Goal: Information Seeking & Learning: Learn about a topic

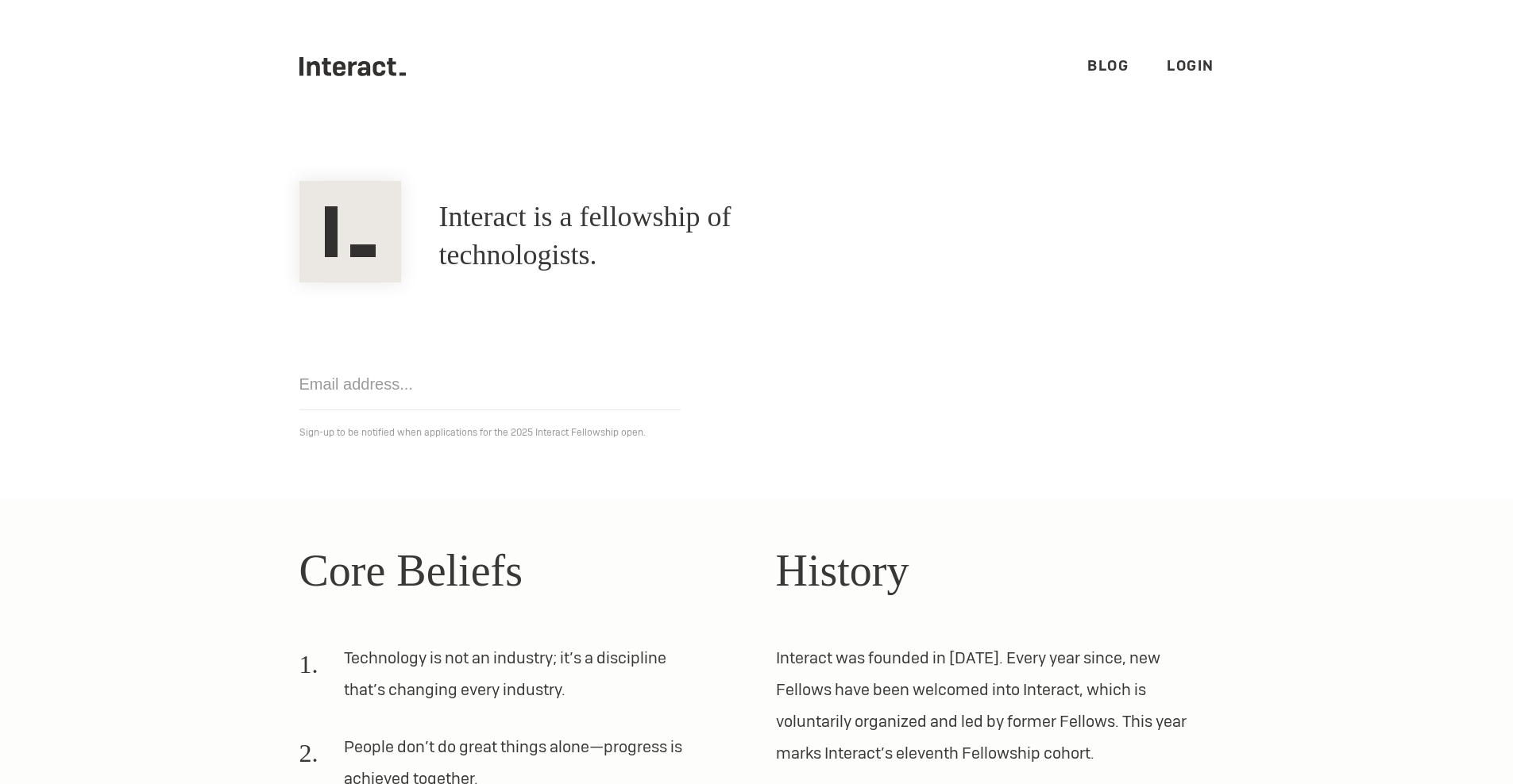
click at [572, 144] on section "Interact is a fellowship of technologists. A fellowship of technologists. Get n…" at bounding box center [756, 316] width 1513 height 366
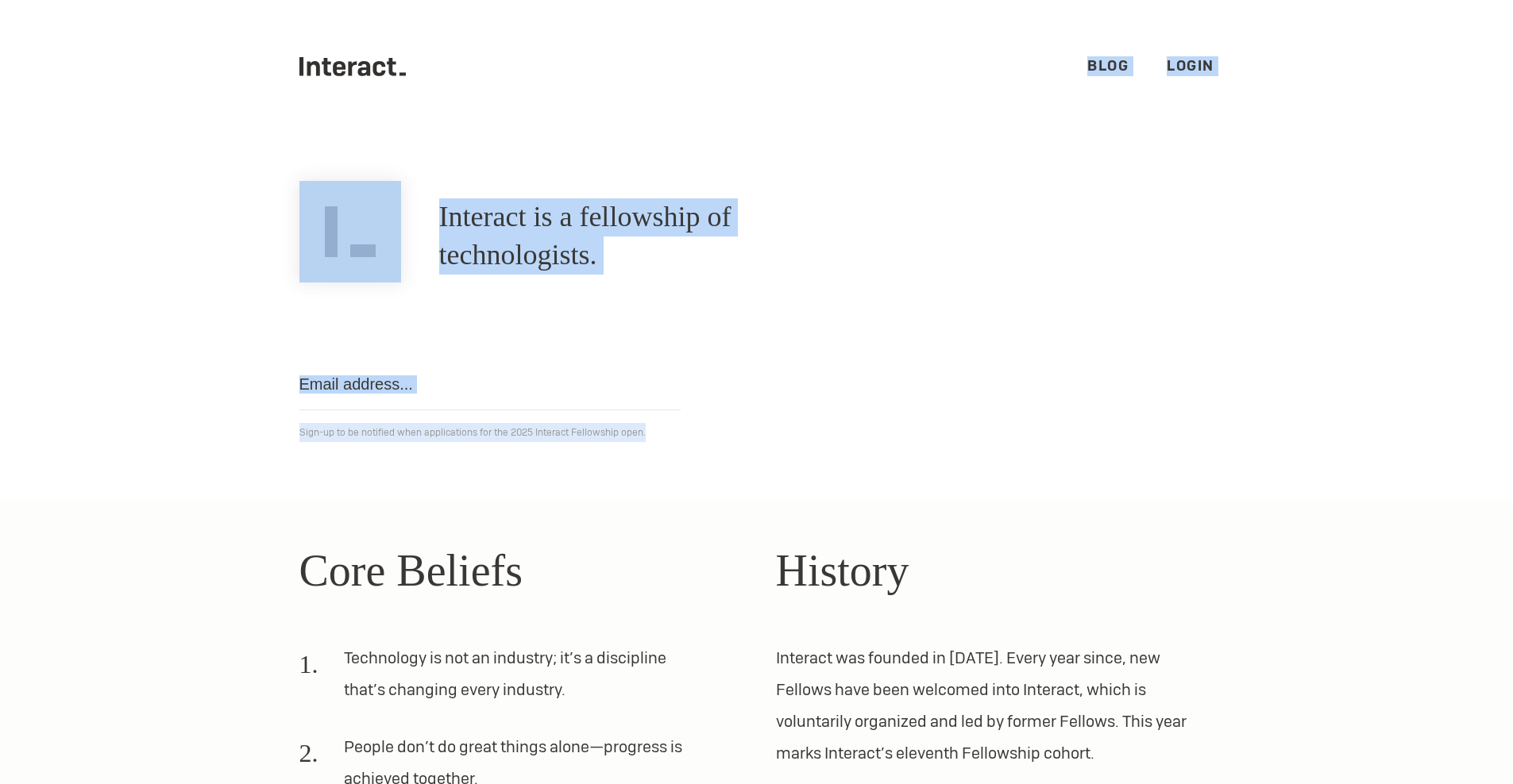
drag, startPoint x: 181, startPoint y: 42, endPoint x: 1089, endPoint y: 500, distance: 1017.0
click at [1076, 497] on body ".cls-1{fill:#33312f;} interact-brand-logotype-black .cls-1{fill:#33312f;} inter…" at bounding box center [756, 392] width 1513 height 784
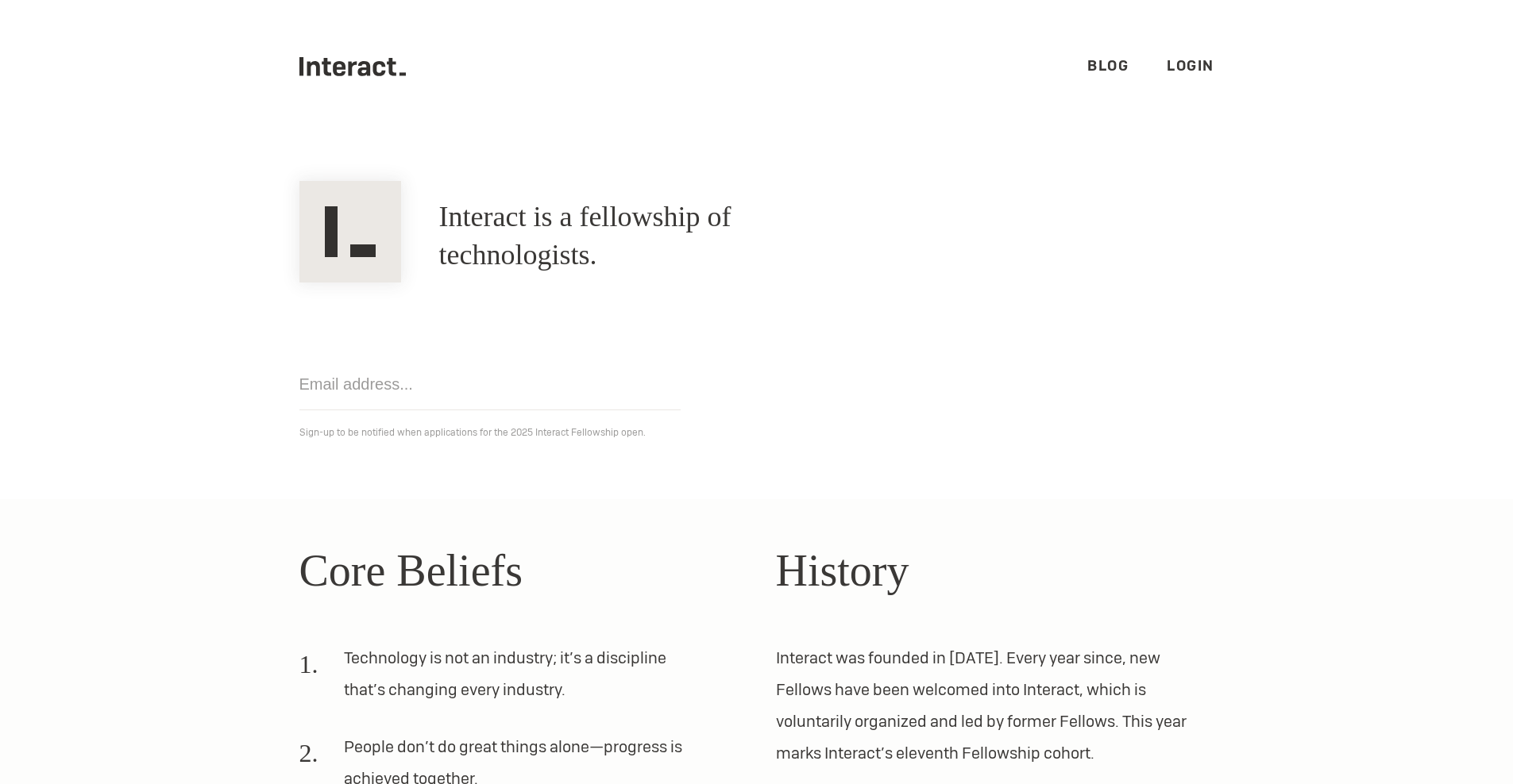
drag, startPoint x: 1089, startPoint y: 500, endPoint x: 1200, endPoint y: 505, distance: 111.1
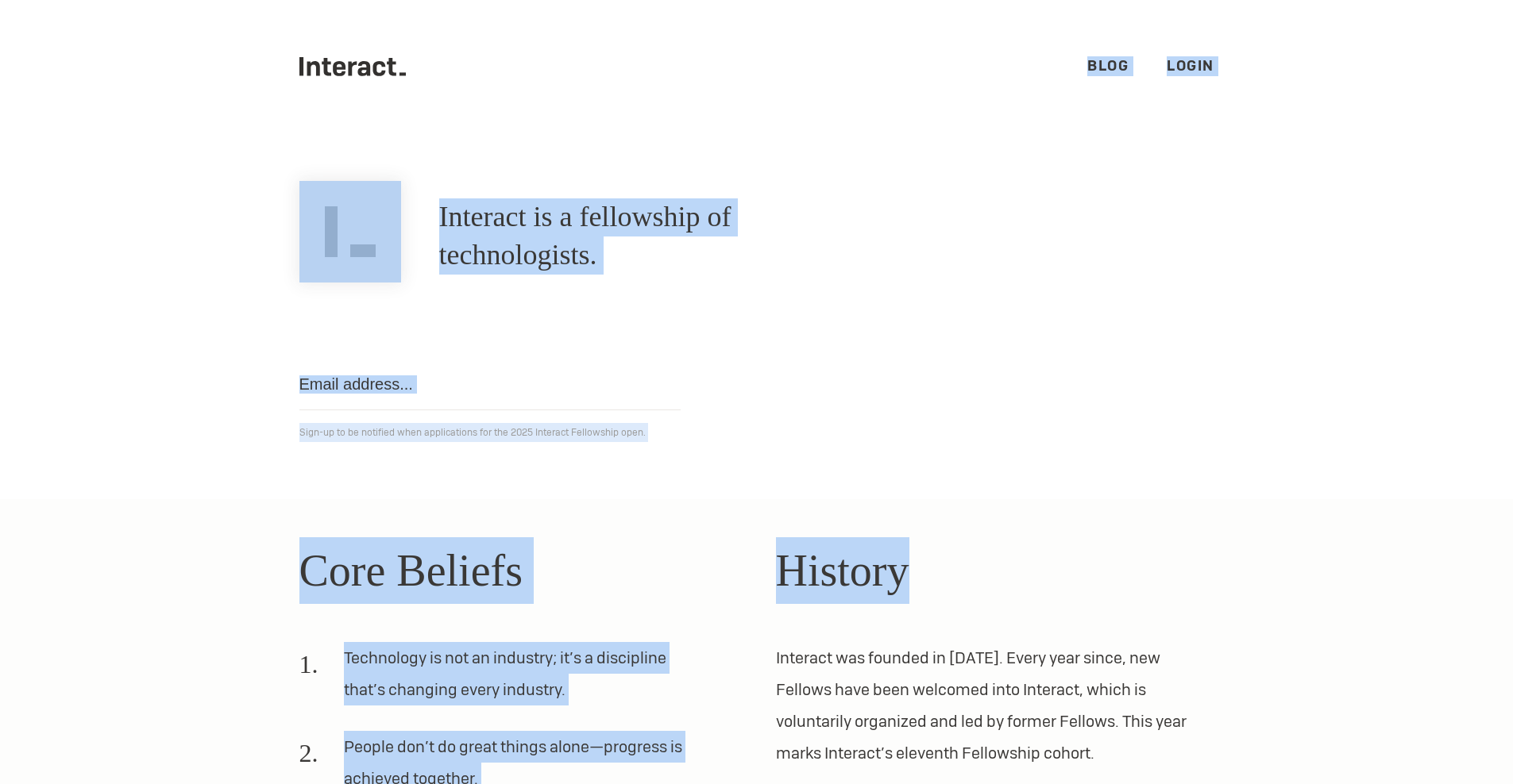
drag, startPoint x: 1364, startPoint y: 537, endPoint x: 136, endPoint y: 9, distance: 1336.7
click at [127, 2] on body ".cls-1{fill:#33312f;} interact-brand-logotype-black .cls-1{fill:#33312f;} inter…" at bounding box center [756, 392] width 1513 height 784
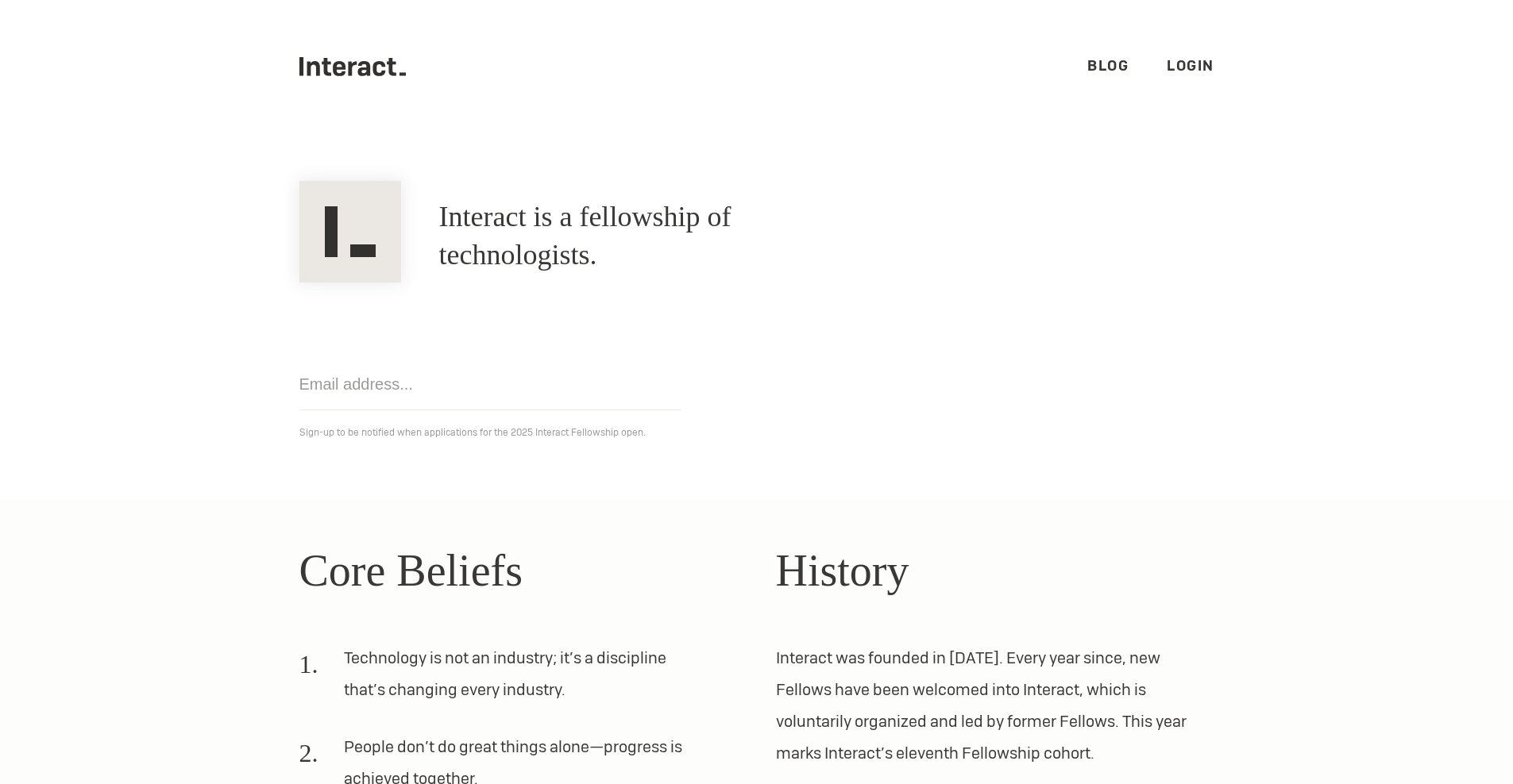
click at [280, 55] on div ".cls-1{fill:#33312f;} interact-brand-logotype-black Blog Login" at bounding box center [757, 66] width 953 height 133
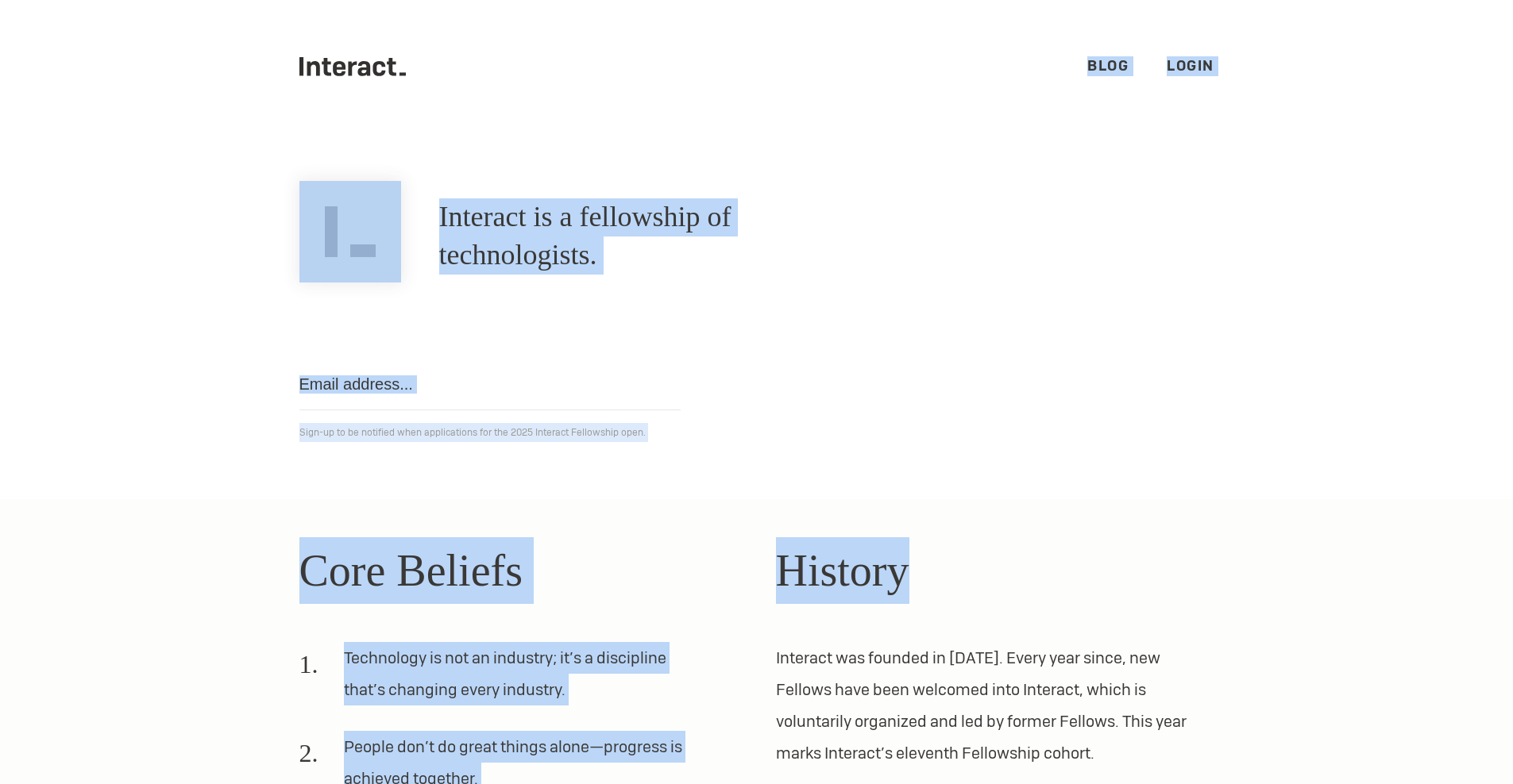
drag, startPoint x: 233, startPoint y: 21, endPoint x: 1393, endPoint y: 544, distance: 1272.4
click at [1393, 544] on body ".cls-1{fill:#33312f;} interact-brand-logotype-black .cls-1{fill:#33312f;} inter…" at bounding box center [756, 392] width 1513 height 784
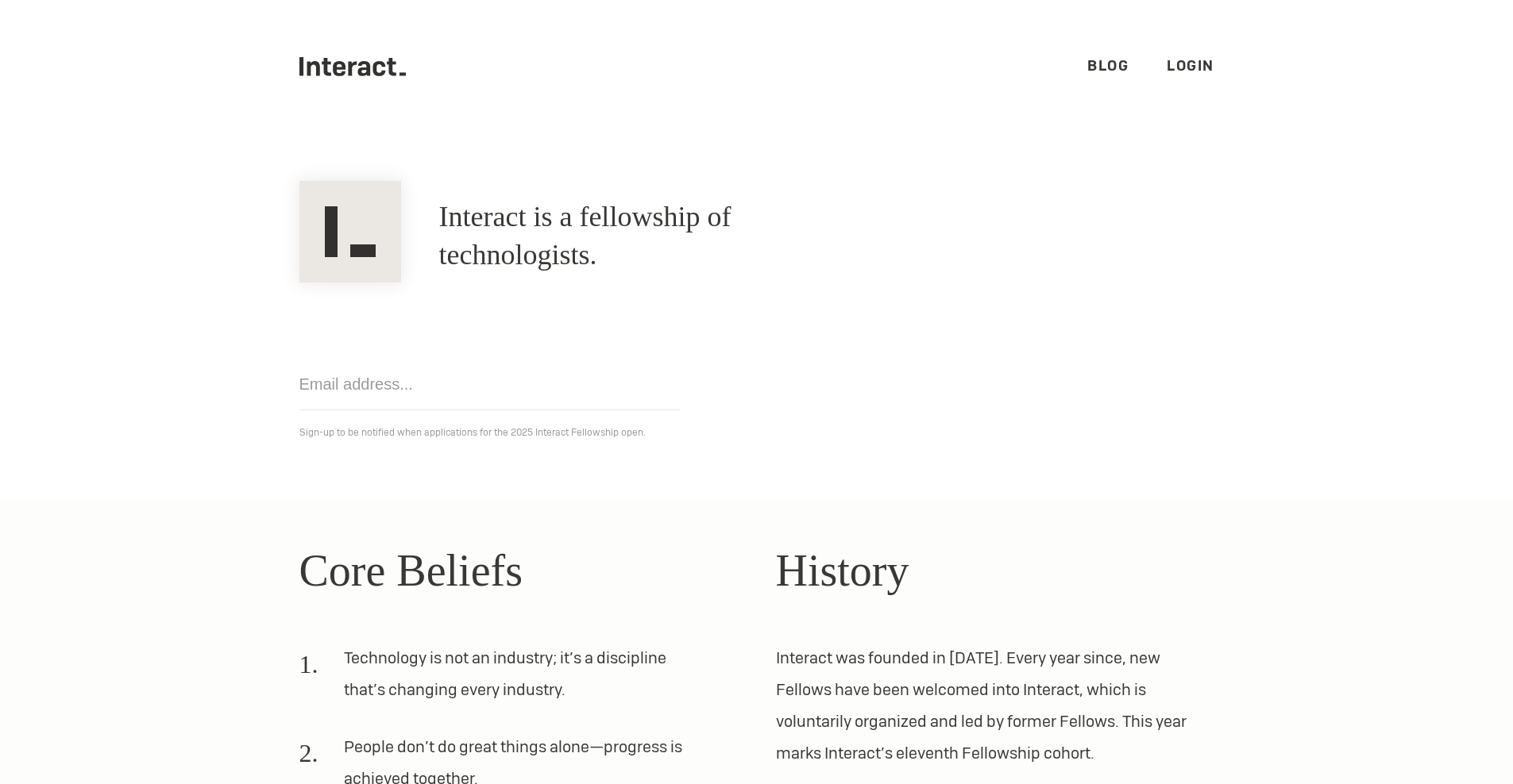
drag, startPoint x: 1393, startPoint y: 544, endPoint x: 1345, endPoint y: 531, distance: 49.7
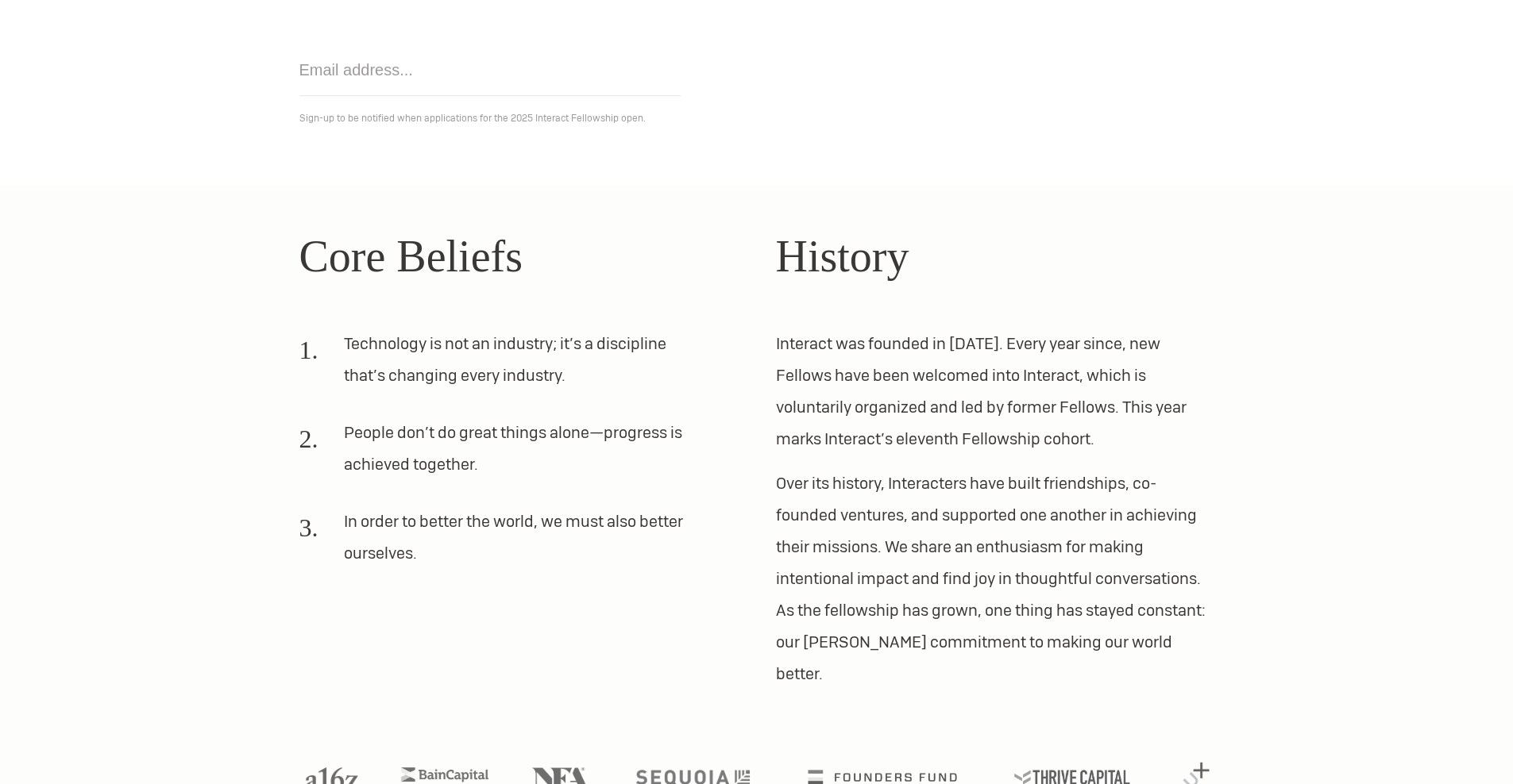
scroll to position [346, 0]
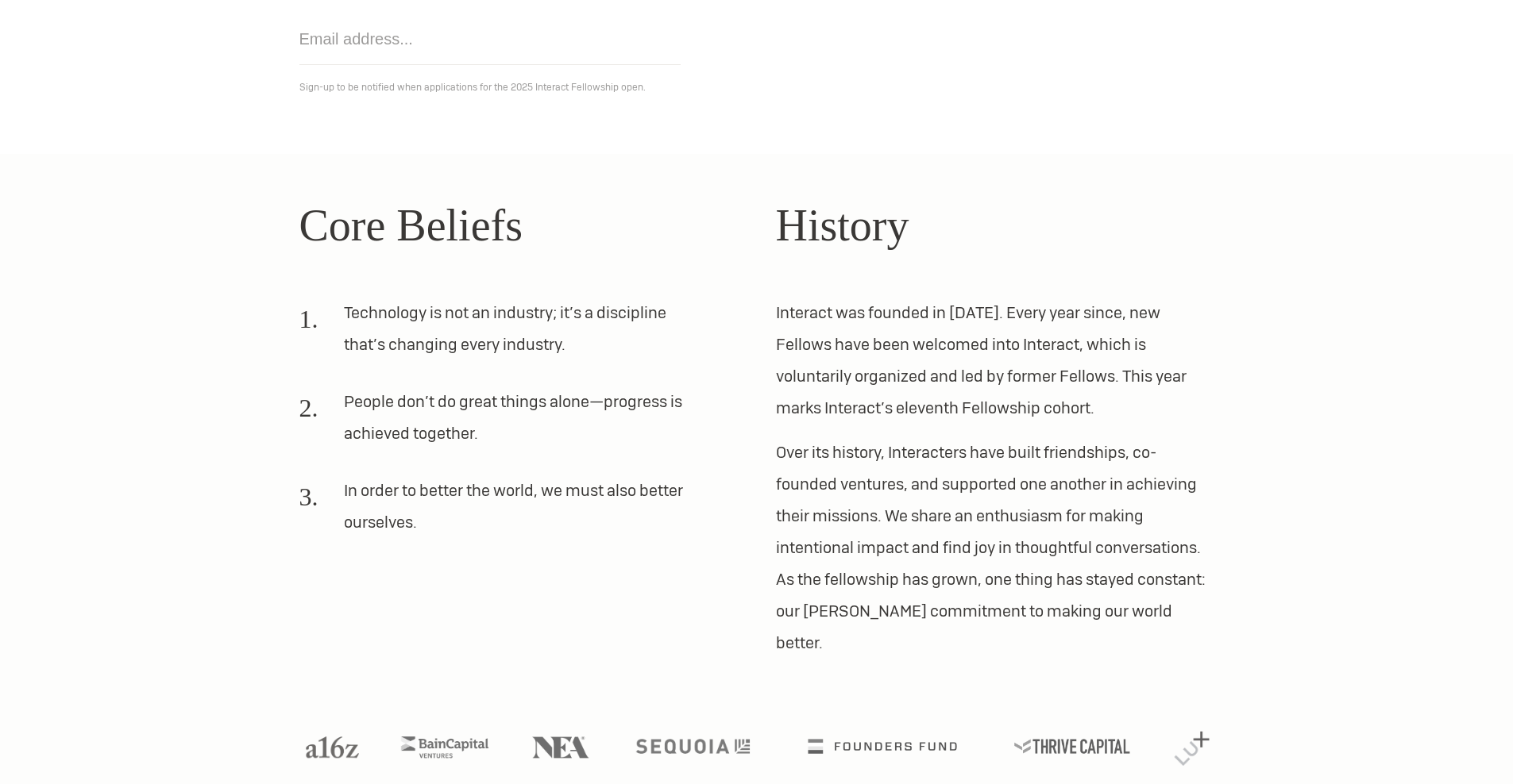
drag, startPoint x: 1215, startPoint y: 314, endPoint x: 1203, endPoint y: 299, distance: 19.2
click at [1212, 307] on div "Core Beliefs Technology is not an industry; it’s a discipline that’s changing e…" at bounding box center [757, 426] width 953 height 466
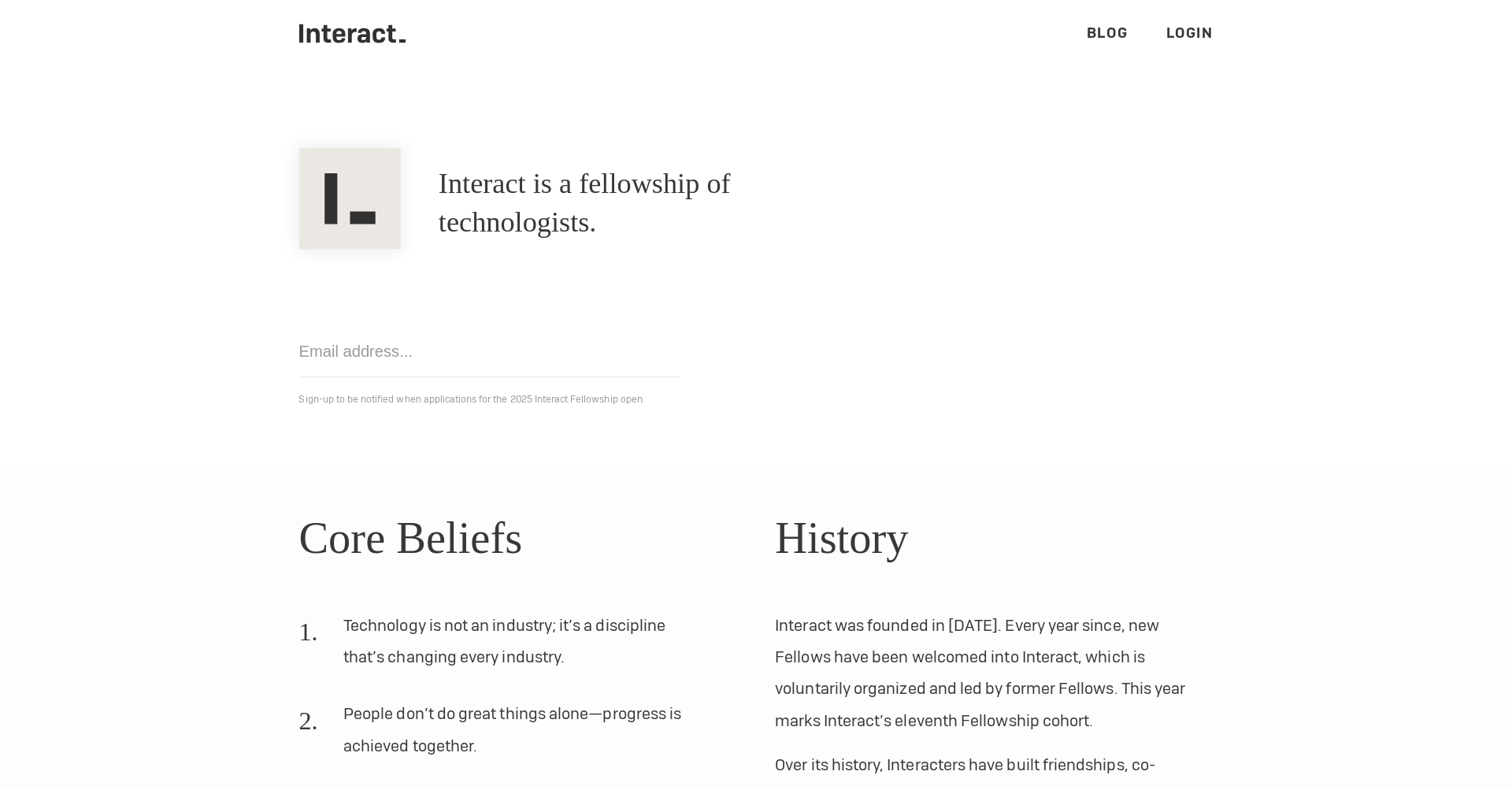
scroll to position [0, 0]
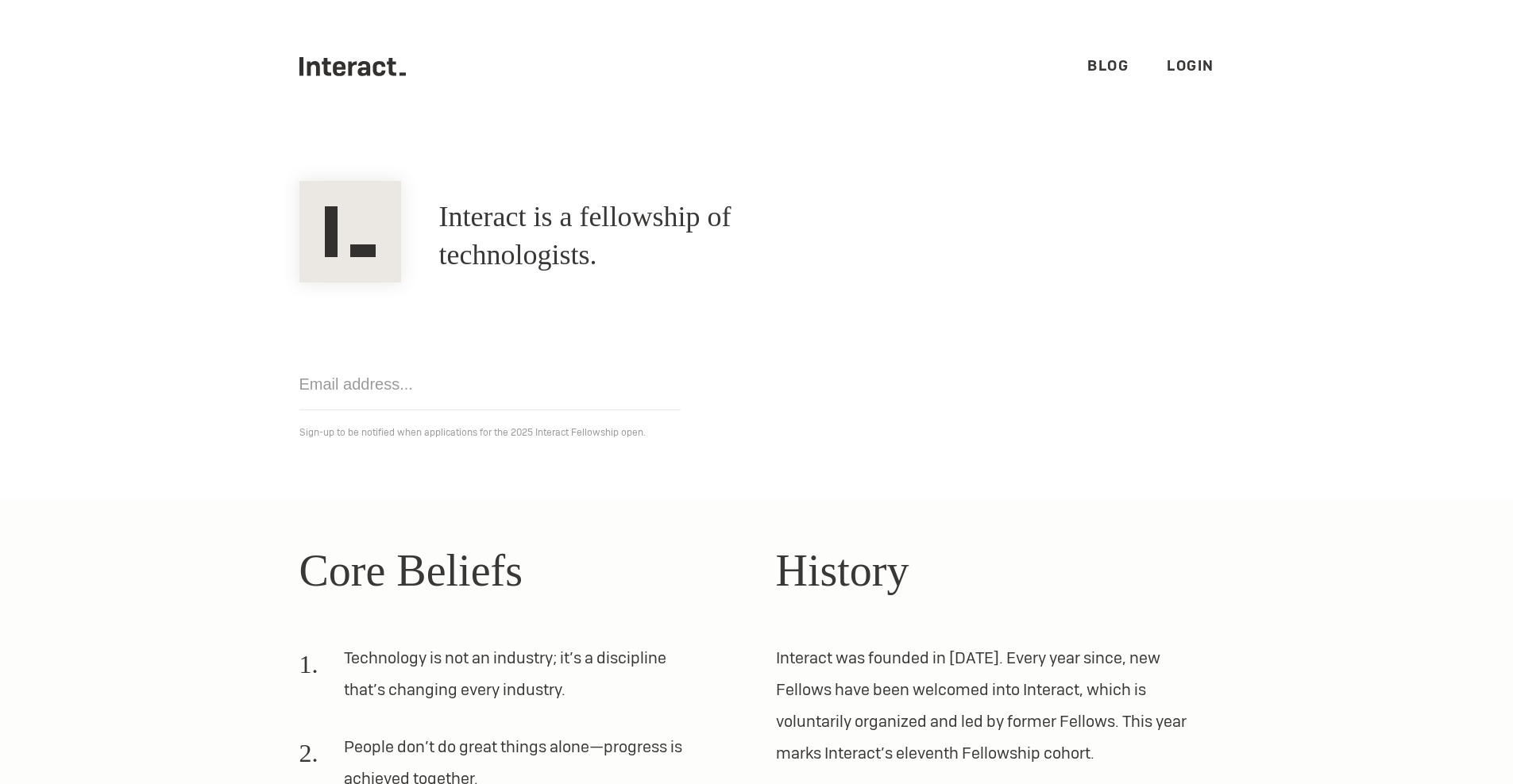
click at [1086, 313] on div "Get notified Sign-up to be notified when applications for the 2025 Interact Fel…" at bounding box center [757, 362] width 953 height 160
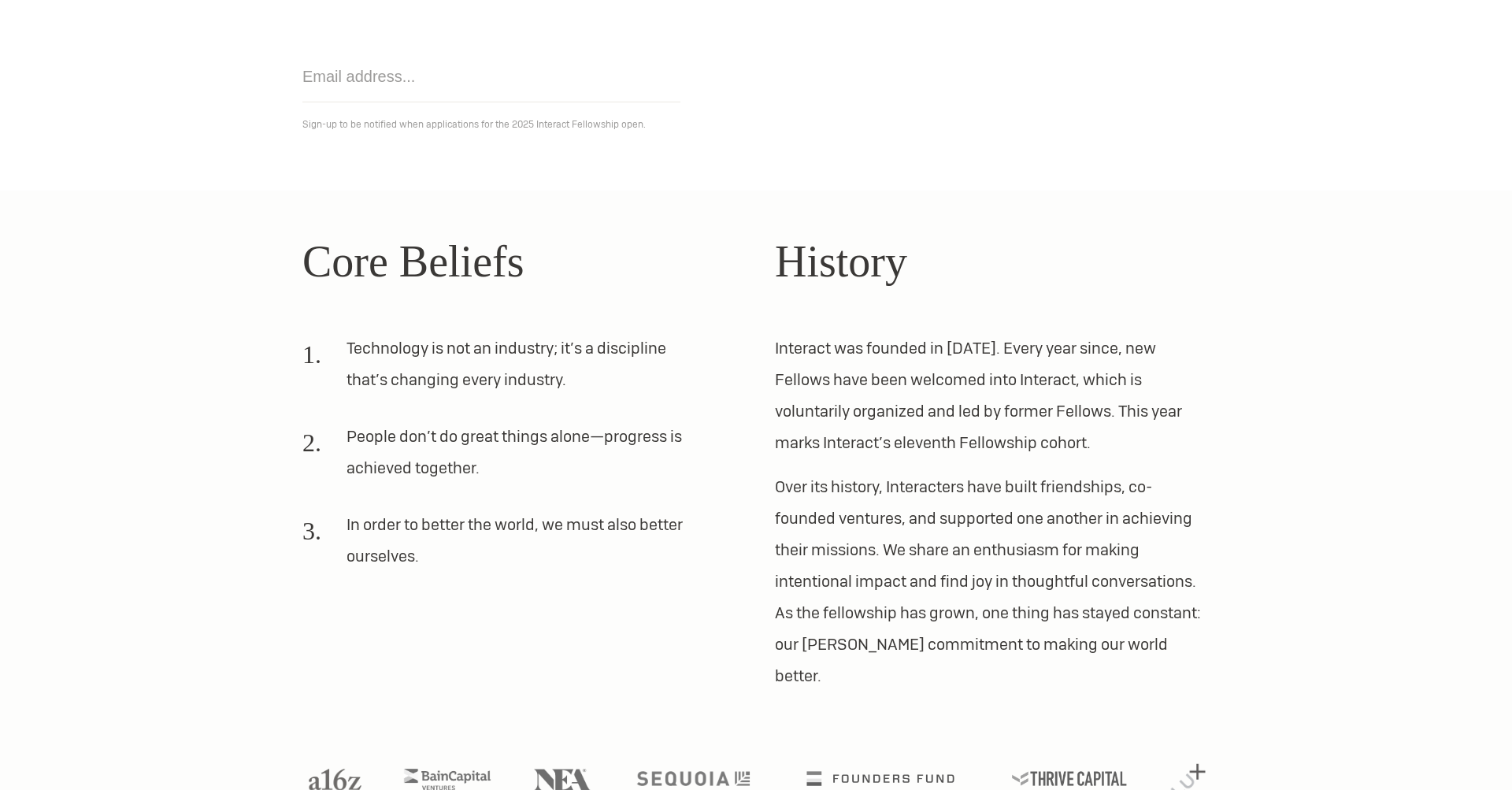
scroll to position [330, 0]
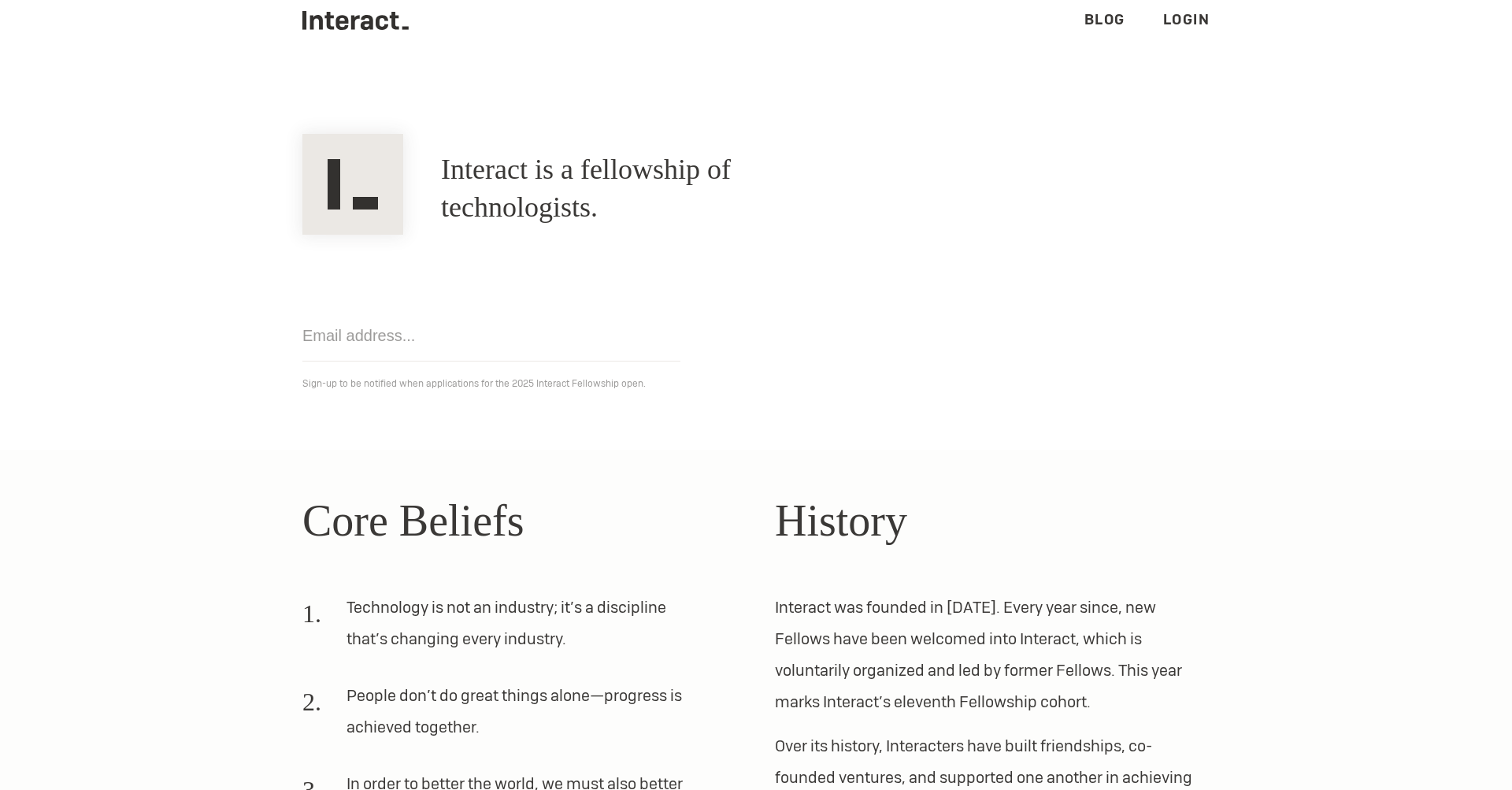
scroll to position [0, 0]
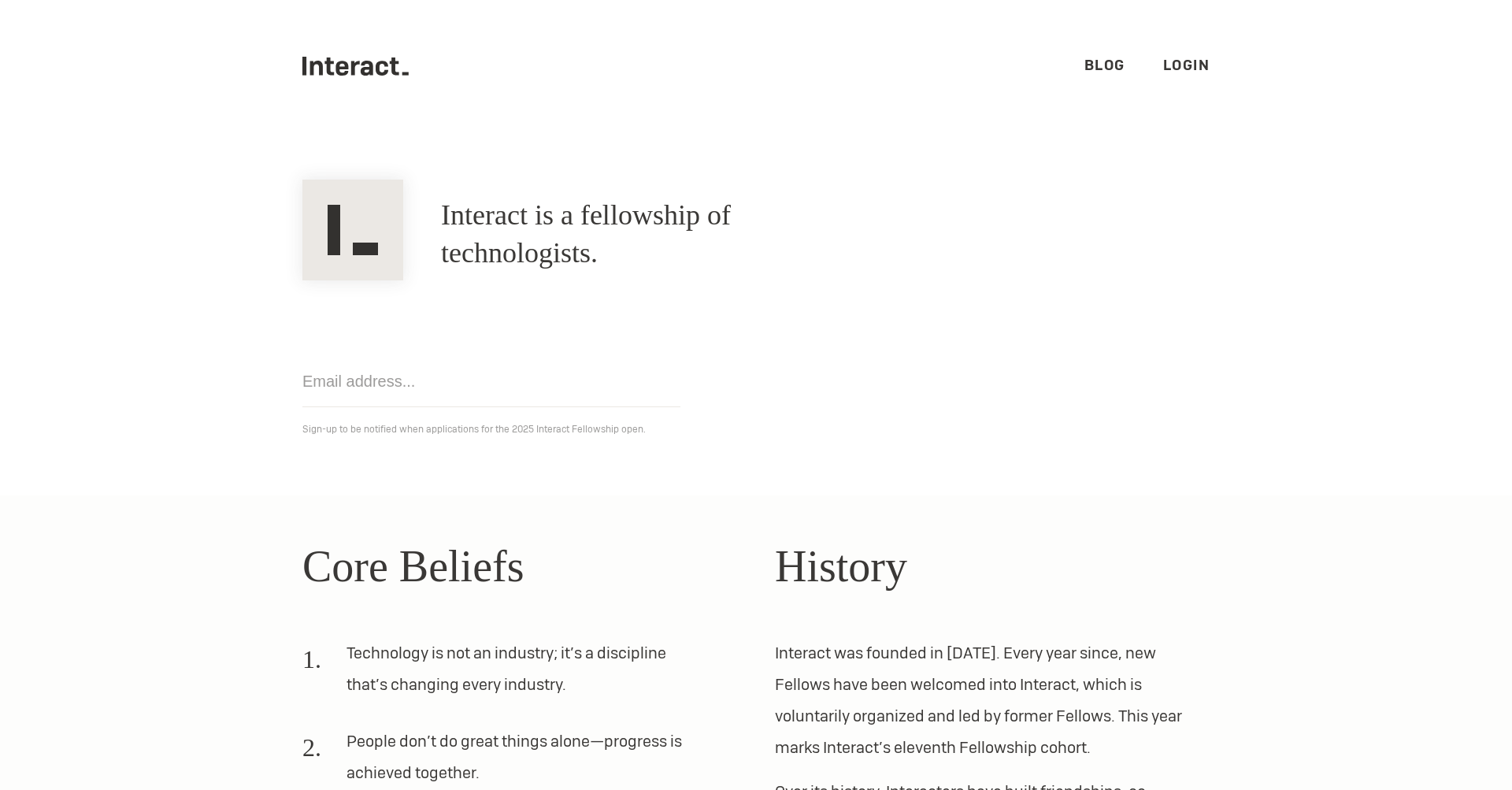
click at [1105, 66] on link "Blog" at bounding box center [1104, 65] width 40 height 18
